Goal: Find specific page/section: Find specific page/section

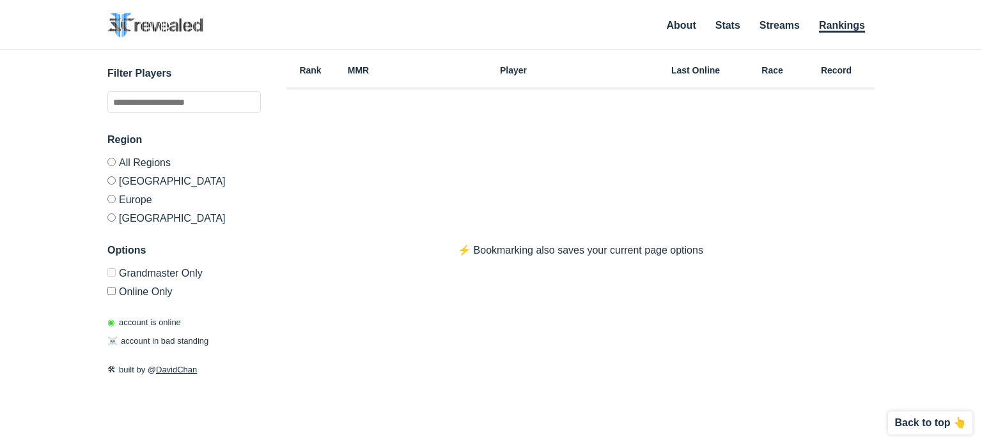
click at [121, 199] on label "Europe" at bounding box center [183, 199] width 153 height 19
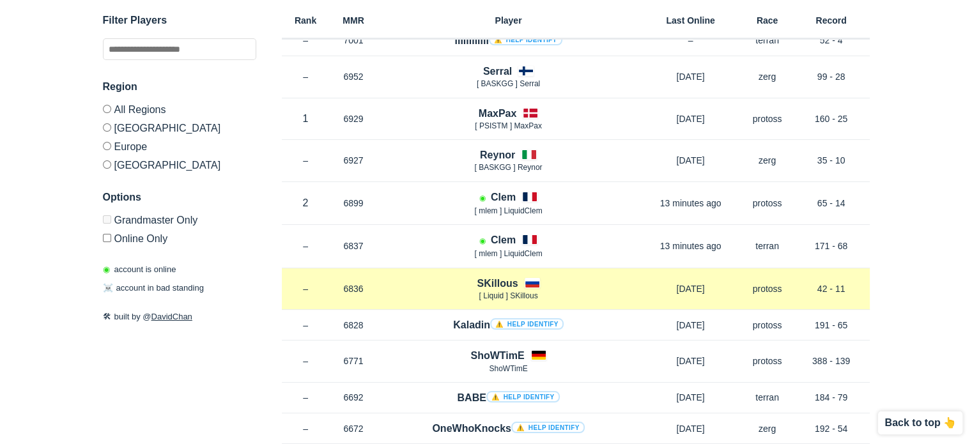
scroll to position [128, 0]
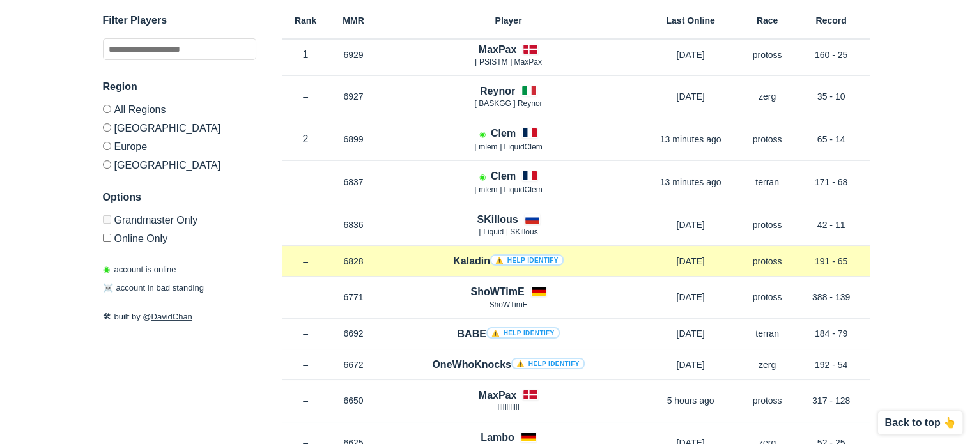
click at [468, 258] on h4 "Kaladin ⚠️ Help identify" at bounding box center [508, 261] width 111 height 15
click at [467, 259] on h4 "Kaladin ⚠️ Help identify" at bounding box center [508, 261] width 111 height 15
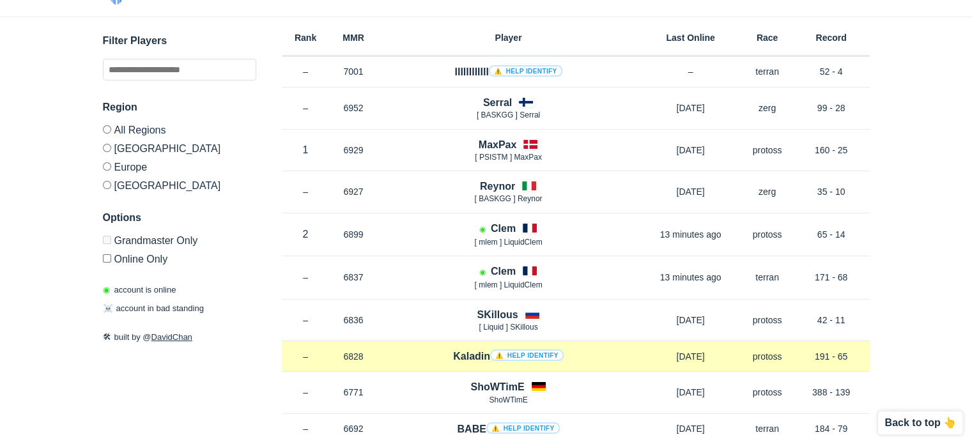
scroll to position [0, 0]
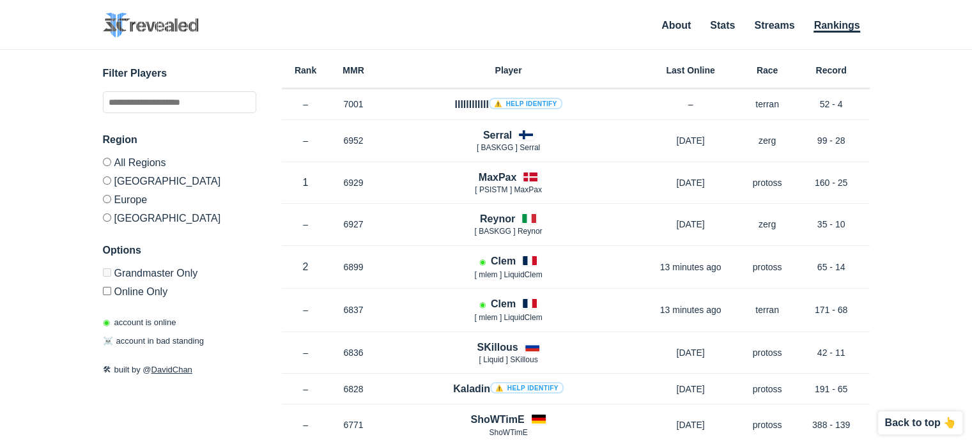
click at [127, 215] on label "[GEOGRAPHIC_DATA]" at bounding box center [179, 215] width 153 height 15
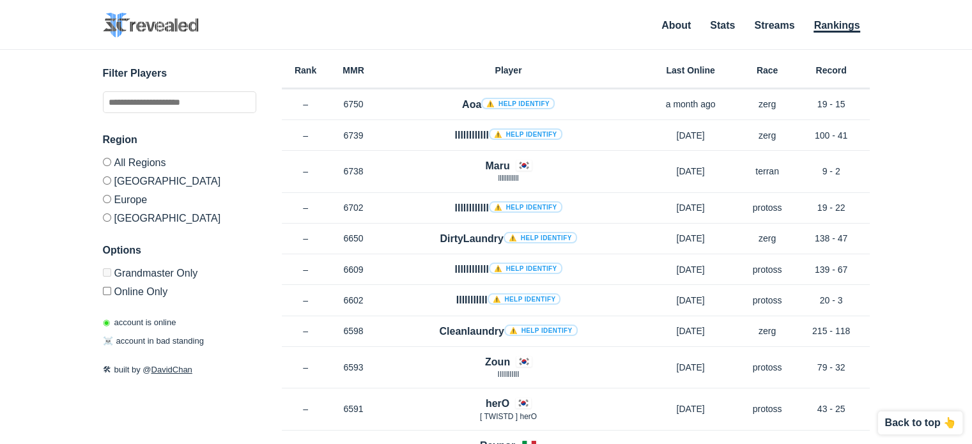
click at [148, 180] on label "[GEOGRAPHIC_DATA]" at bounding box center [179, 180] width 153 height 19
